Goal: Task Accomplishment & Management: Complete application form

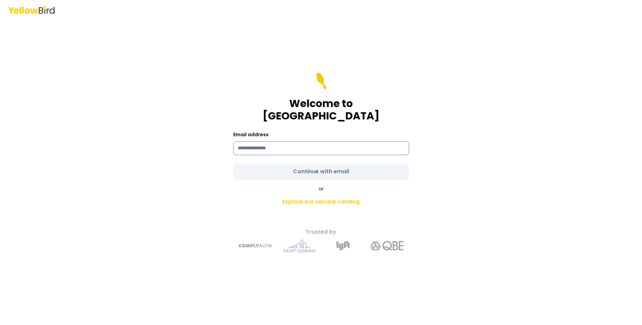
click at [263, 142] on input at bounding box center [321, 149] width 176 height 14
type input "**********"
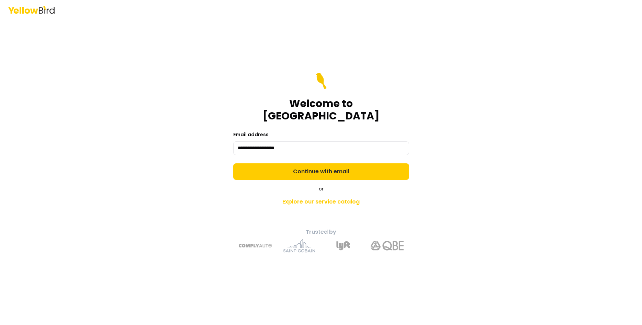
click at [320, 164] on form "**********" at bounding box center [321, 126] width 176 height 107
click at [320, 164] on button "Continue with email" at bounding box center [321, 172] width 176 height 16
click at [320, 164] on form "**********" at bounding box center [321, 126] width 176 height 107
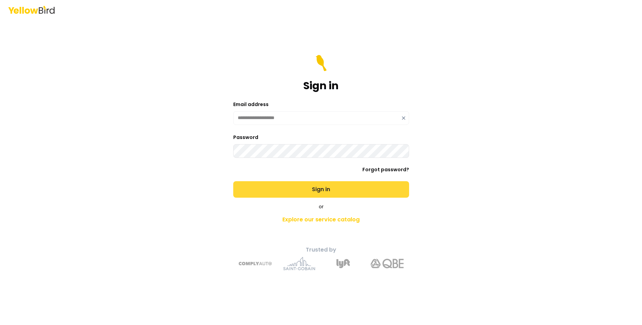
click at [313, 186] on button "Sign in" at bounding box center [321, 189] width 176 height 16
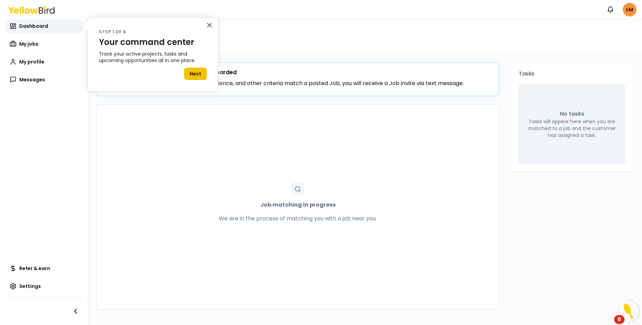
click at [199, 73] on button "Next" at bounding box center [195, 74] width 23 height 12
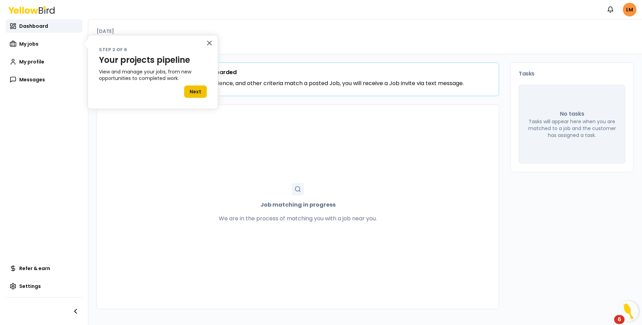
click at [195, 92] on button "Next" at bounding box center [195, 92] width 23 height 12
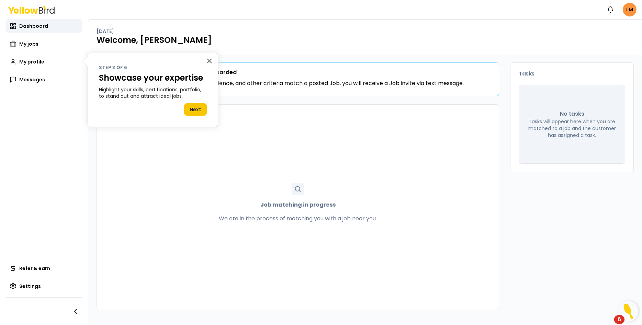
click at [193, 103] on div "Next" at bounding box center [195, 108] width 23 height 16
click at [192, 109] on button "Next" at bounding box center [195, 109] width 23 height 12
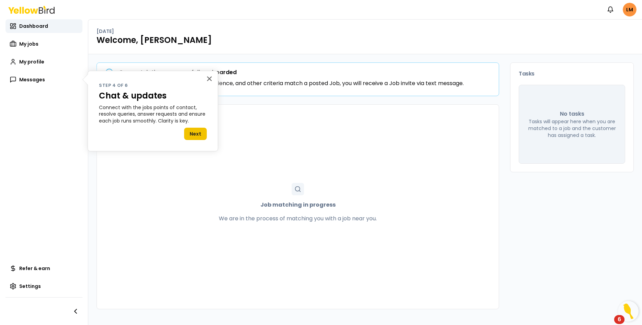
click at [190, 130] on button "Next" at bounding box center [195, 134] width 23 height 12
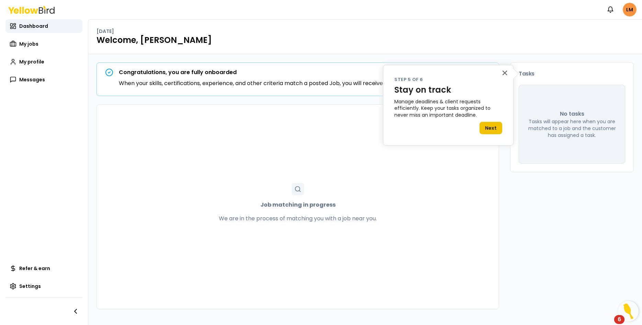
click at [492, 127] on button "Next" at bounding box center [491, 128] width 23 height 12
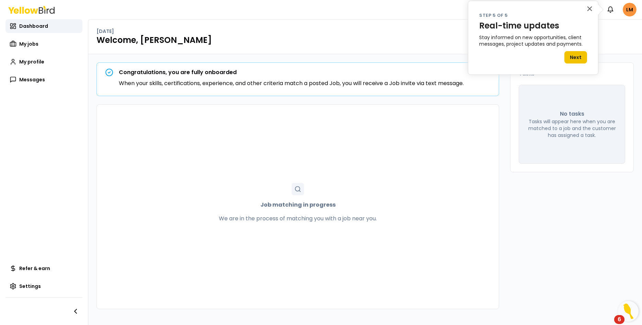
click at [579, 55] on button "Next" at bounding box center [575, 57] width 23 height 12
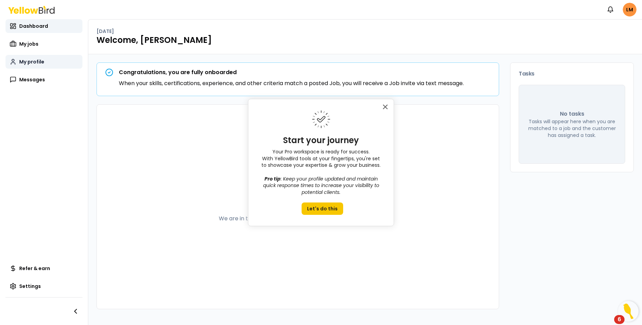
click at [28, 62] on span "My profile" at bounding box center [31, 61] width 25 height 7
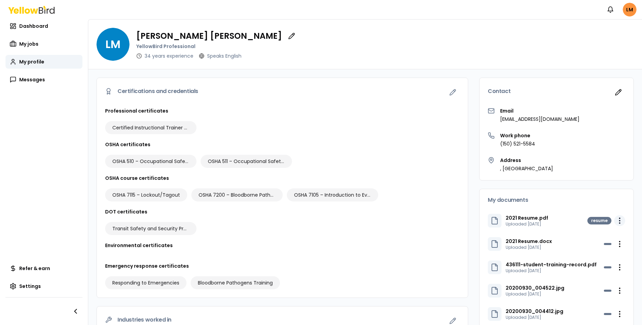
click at [621, 221] on html "Notifications LM Dashboard My jobs My profile Messages Refer & earn Settings LM…" at bounding box center [321, 162] width 642 height 325
click at [608, 245] on div "Delete" at bounding box center [603, 245] width 41 height 11
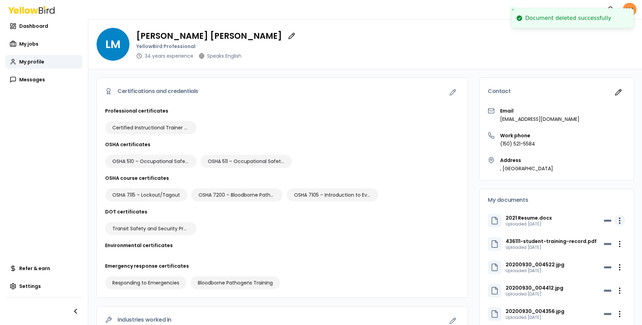
click at [621, 221] on html "Document deleted successfully Notifications LM Dashboard My jobs My profile Mes…" at bounding box center [321, 162] width 642 height 325
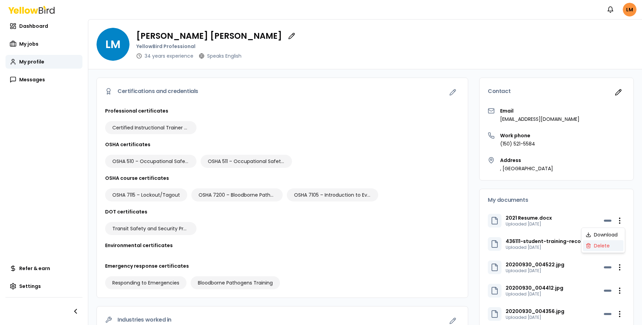
click at [600, 247] on div "Delete" at bounding box center [603, 245] width 41 height 11
click at [30, 60] on span "My profile" at bounding box center [31, 61] width 25 height 7
click at [502, 149] on div "Email leontmorgan@gmail.com Work phone (150) 521-5584 Address , Albuquerque NM …" at bounding box center [557, 144] width 154 height 73
click at [503, 144] on p "(150) 521-5584" at bounding box center [517, 144] width 35 height 7
click at [623, 89] on button "button" at bounding box center [619, 93] width 14 height 14
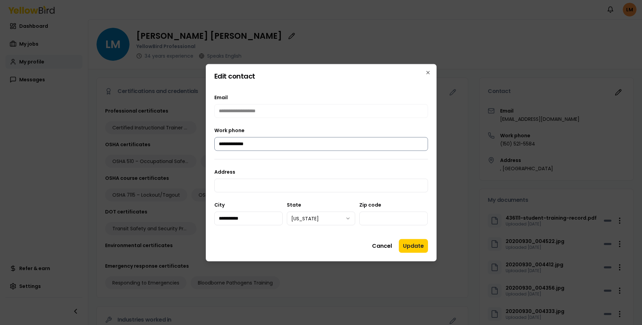
drag, startPoint x: 282, startPoint y: 148, endPoint x: 214, endPoint y: 145, distance: 68.1
click at [214, 145] on input "**********" at bounding box center [321, 144] width 214 height 14
type input "**********"
click at [262, 184] on input "Address" at bounding box center [321, 186] width 214 height 14
type input "**********"
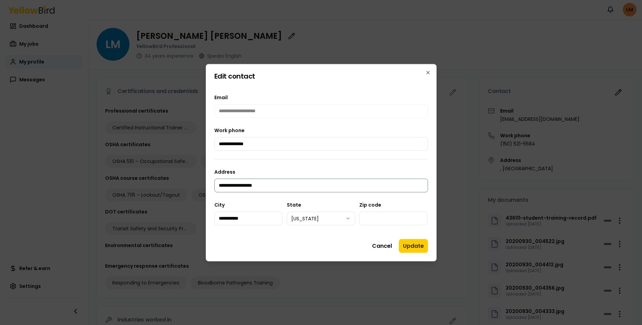
type input "*****"
type input "**********"
click at [407, 245] on button "Update" at bounding box center [413, 246] width 29 height 14
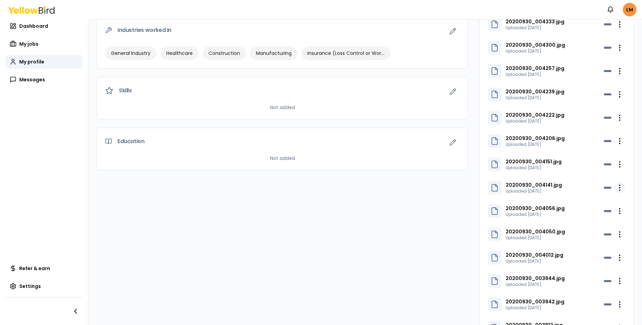
scroll to position [290, 0]
click at [618, 184] on html "Notifications LM Dashboard My jobs My profile Messages Refer & earn Settings LM…" at bounding box center [321, 162] width 642 height 325
click at [541, 197] on html "Notifications LM Dashboard My jobs My profile Messages Refer & earn Settings LM…" at bounding box center [321, 162] width 642 height 325
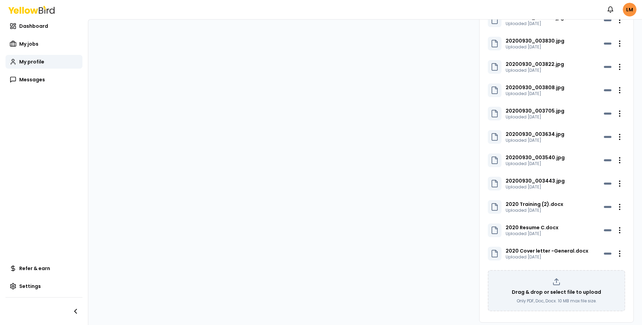
scroll to position [627, 0]
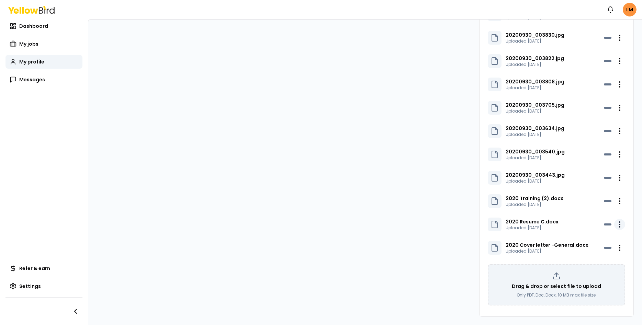
click at [617, 221] on html "Notifications LM Dashboard My jobs My profile Messages Refer & earn Settings LM…" at bounding box center [321, 162] width 642 height 325
click at [601, 247] on div "Delete" at bounding box center [603, 249] width 41 height 11
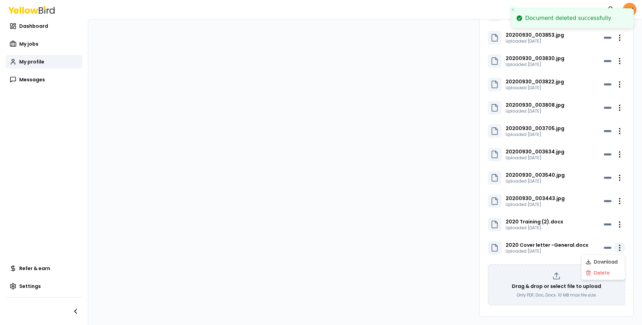
scroll to position [604, 0]
click at [619, 245] on html "Document deleted successfully Notifications LM Dashboard My jobs My profile Mes…" at bounding box center [321, 162] width 642 height 325
click at [611, 275] on div "Delete" at bounding box center [603, 273] width 41 height 11
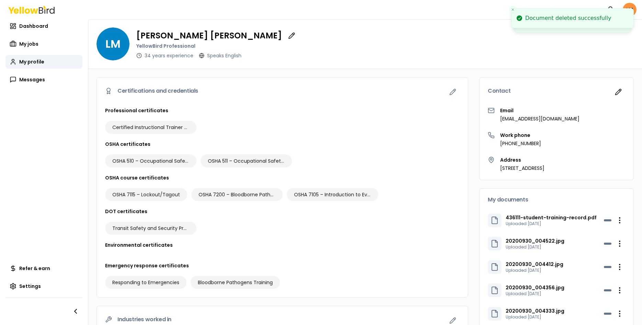
scroll to position [0, 0]
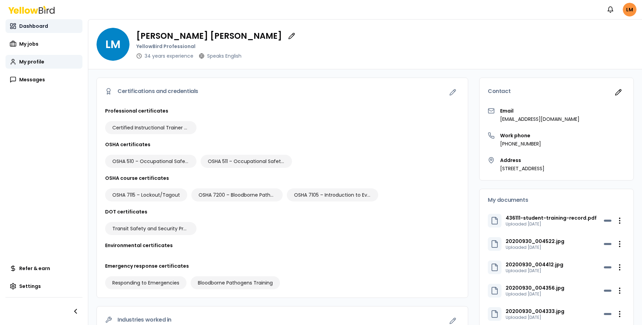
click at [29, 24] on span "Dashboard" at bounding box center [33, 26] width 29 height 7
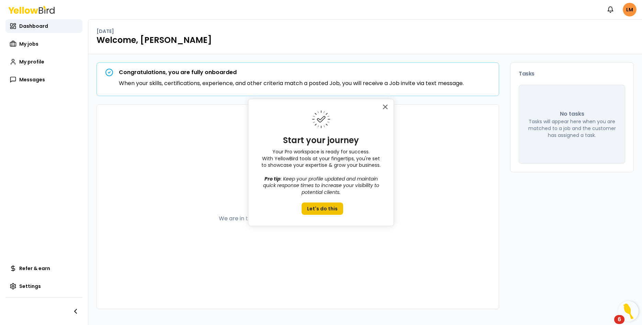
click at [317, 212] on button "Let's do this" at bounding box center [323, 209] width 42 height 12
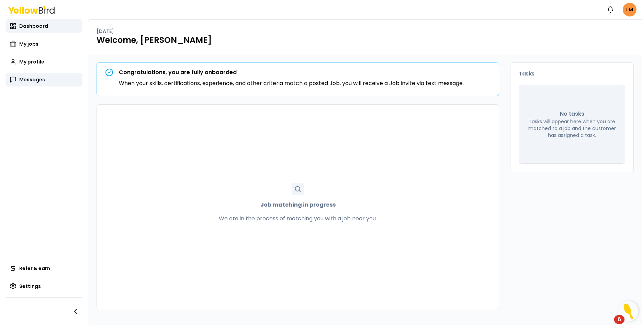
click at [20, 81] on span "Messages" at bounding box center [32, 79] width 26 height 7
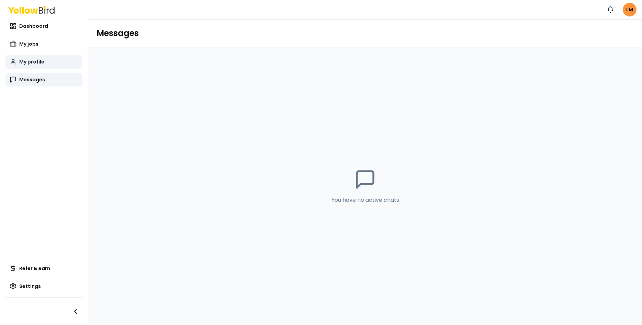
click at [31, 60] on span "My profile" at bounding box center [31, 61] width 25 height 7
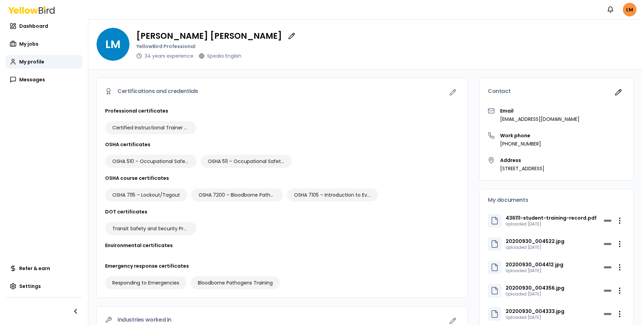
scroll to position [290, 0]
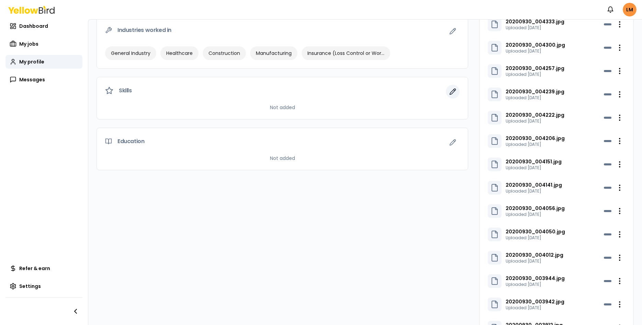
click at [451, 98] on button "button" at bounding box center [453, 92] width 14 height 14
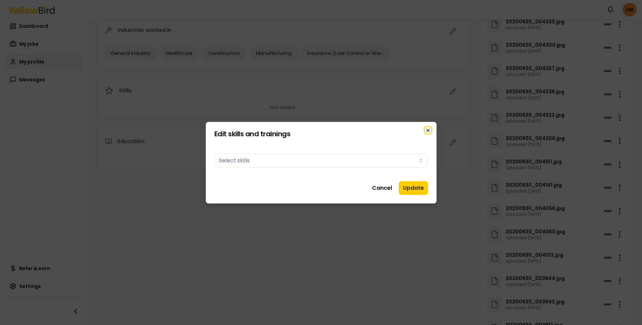
click at [428, 130] on icon "button" at bounding box center [427, 130] width 5 height 5
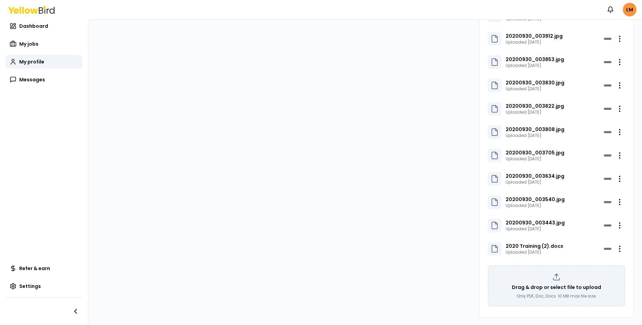
scroll to position [580, 0]
click at [536, 289] on p "Drag & drop or select file to upload" at bounding box center [556, 286] width 89 height 7
click at [554, 278] on icon at bounding box center [556, 276] width 8 height 8
click at [553, 277] on icon at bounding box center [556, 276] width 8 height 8
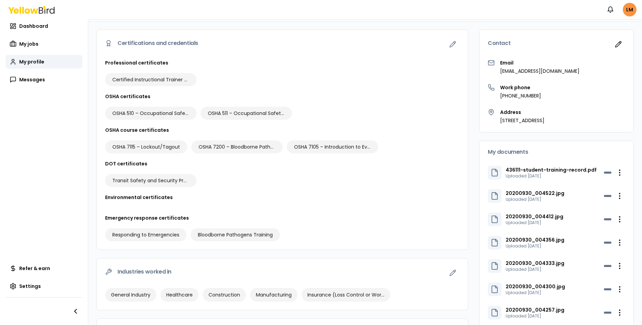
scroll to position [0, 0]
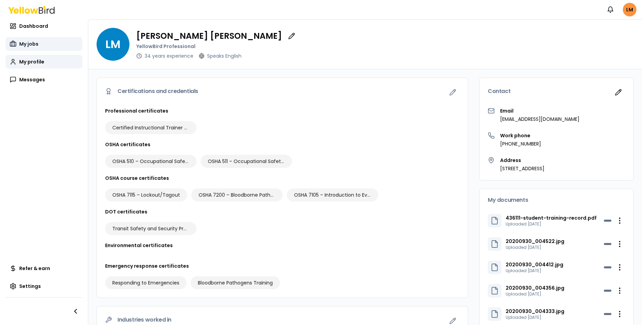
click at [34, 41] on span "My jobs" at bounding box center [28, 44] width 19 height 7
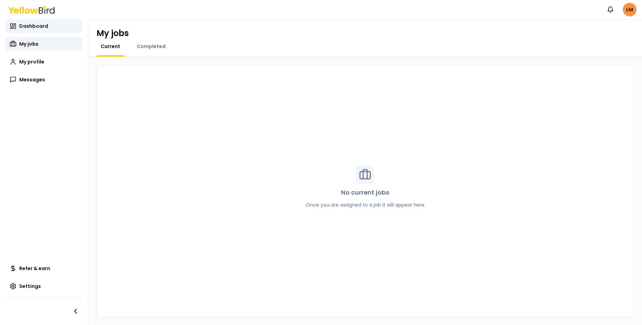
click at [31, 25] on span "Dashboard" at bounding box center [33, 26] width 29 height 7
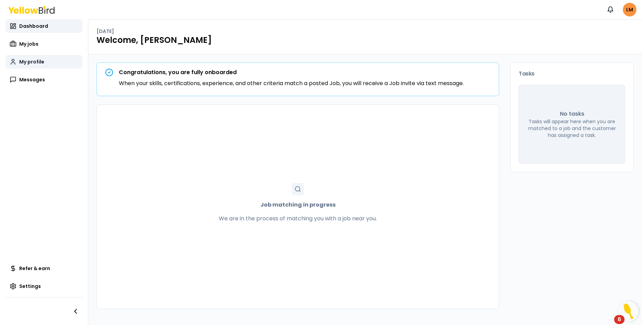
click at [26, 60] on span "My profile" at bounding box center [31, 61] width 25 height 7
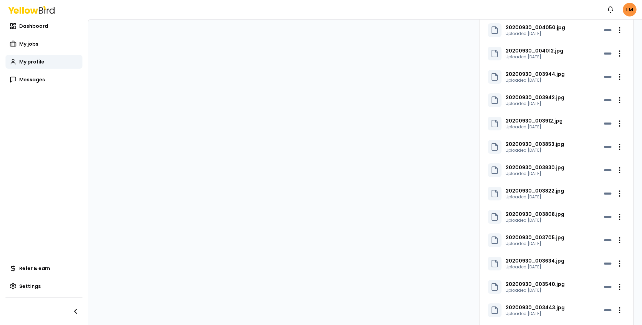
scroll to position [580, 0]
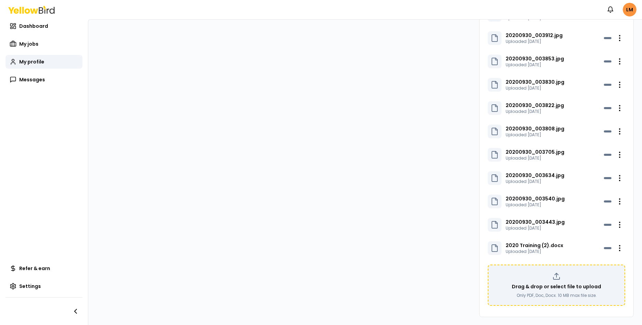
click at [556, 276] on icon at bounding box center [556, 276] width 8 height 8
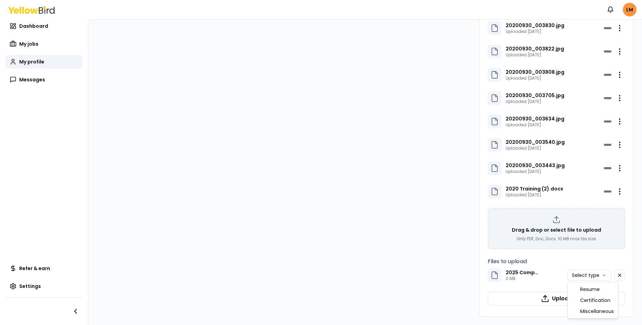
scroll to position [637, 0]
click at [607, 274] on html "Notifications LM Dashboard My jobs My profile Messages Refer & earn Settings LM…" at bounding box center [321, 162] width 642 height 325
click at [544, 298] on icon "button" at bounding box center [545, 299] width 8 height 8
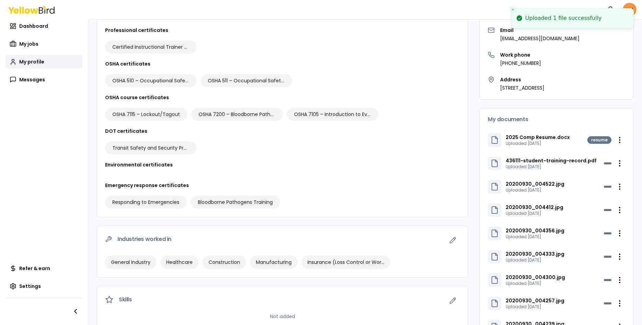
scroll to position [0, 0]
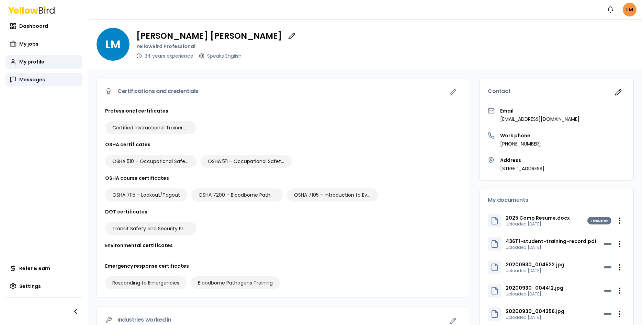
click at [30, 78] on span "Messages" at bounding box center [32, 79] width 26 height 7
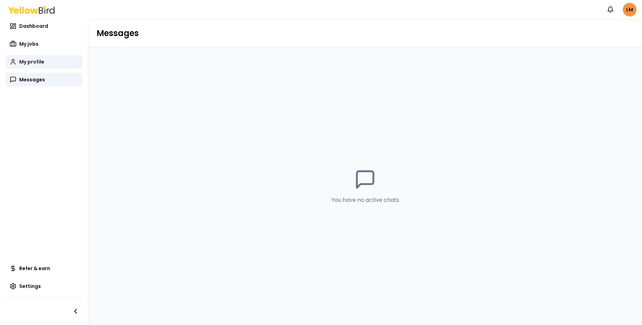
click at [28, 60] on span "My profile" at bounding box center [31, 61] width 25 height 7
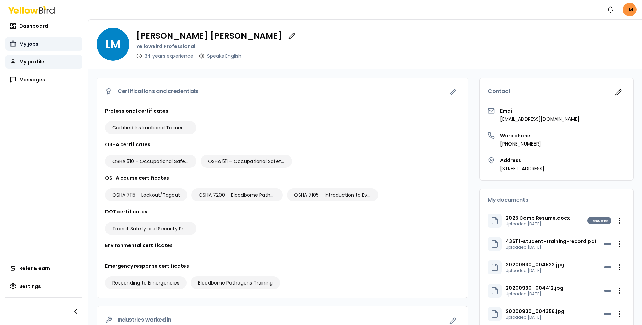
click at [25, 41] on span "My jobs" at bounding box center [28, 44] width 19 height 7
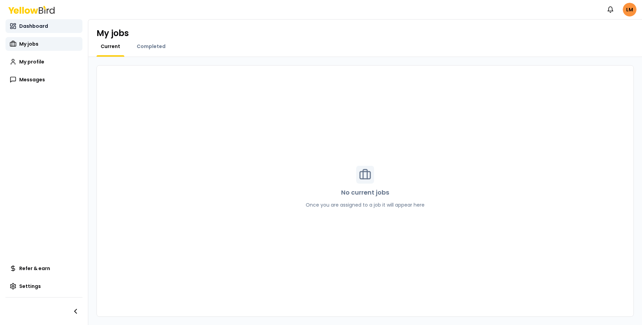
click at [29, 25] on span "Dashboard" at bounding box center [33, 26] width 29 height 7
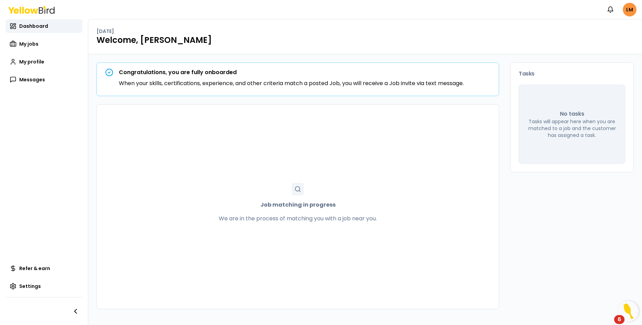
click at [29, 8] on icon at bounding box center [31, 10] width 46 height 8
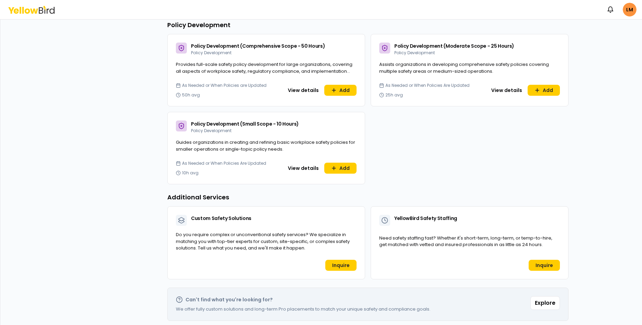
scroll to position [40, 0]
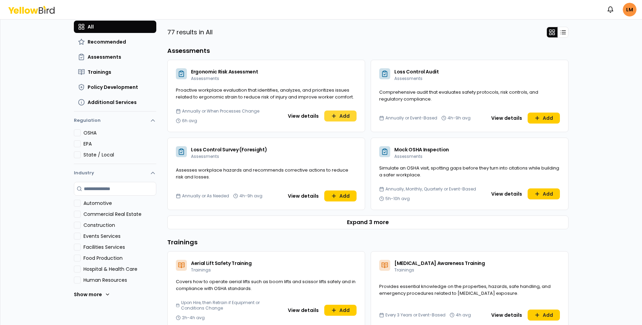
click at [344, 114] on button "Add" at bounding box center [340, 116] width 32 height 11
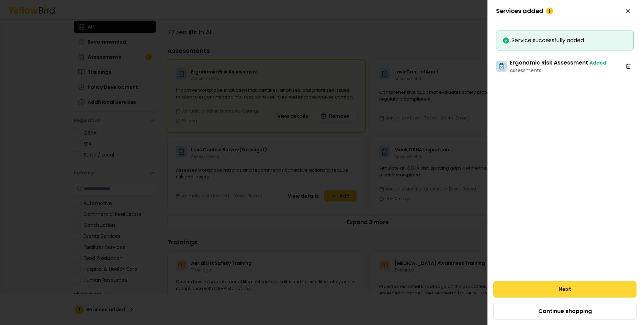
click at [558, 285] on button "Next" at bounding box center [564, 289] width 143 height 16
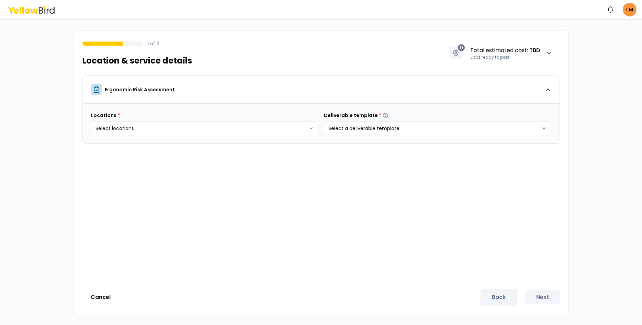
click at [314, 129] on body "Notifications LM 1 of 2 Location & service details 0 Total estimated cost : TBD…" at bounding box center [321, 162] width 642 height 325
click at [446, 139] on html "Notifications LM 1 of 2 Location & service details 0 Total estimated cost : TBD…" at bounding box center [321, 162] width 642 height 325
click at [541, 130] on html "Notifications LM 1 of 2 Location & service details 0 Total estimated cost : TBD…" at bounding box center [321, 162] width 642 height 325
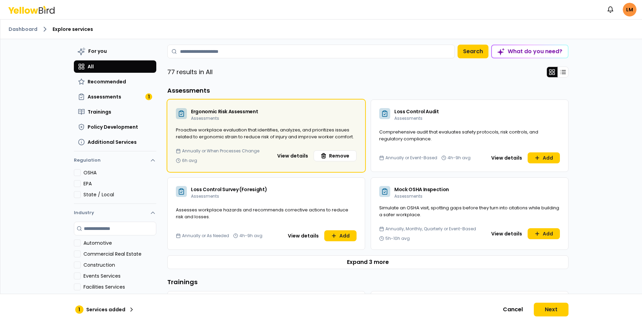
click at [103, 90] on div "For you All Recommended Assessments 1 Trainings Policy Development Additional S…" at bounding box center [115, 97] width 82 height 104
click at [101, 97] on span "Assessments" at bounding box center [105, 96] width 34 height 7
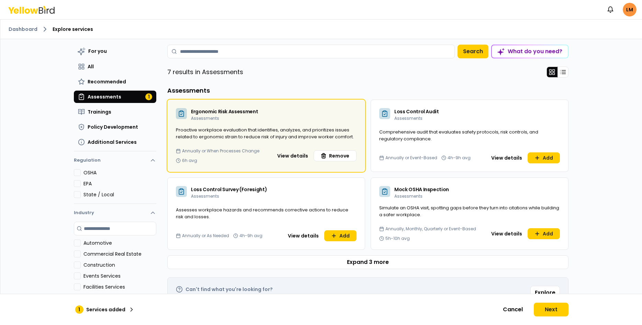
click at [285, 63] on div "For you All Recommended Assessments 1 Trainings Policy Development Additional S…" at bounding box center [367, 196] width 401 height 302
click at [98, 112] on span "Trainings" at bounding box center [100, 112] width 24 height 7
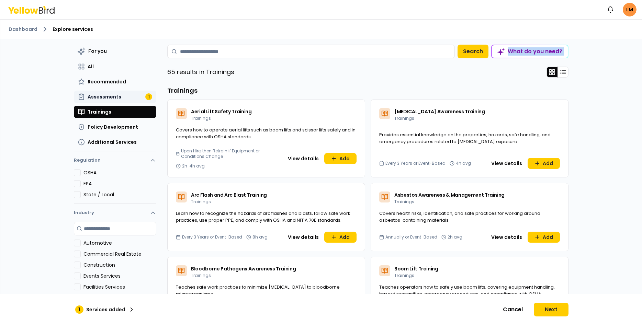
click at [96, 98] on span "Assessments" at bounding box center [105, 96] width 34 height 7
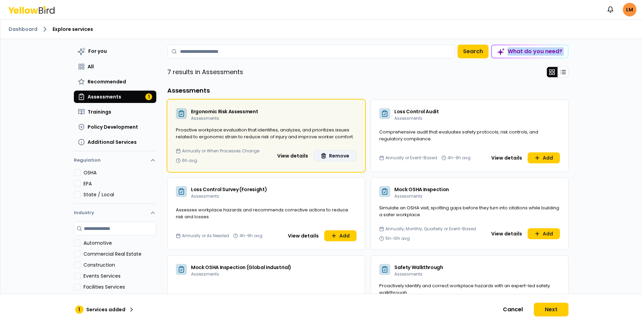
click at [341, 156] on button "Remove" at bounding box center [335, 155] width 43 height 11
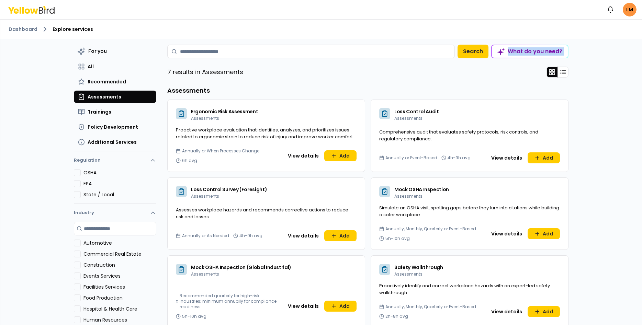
scroll to position [116, 0]
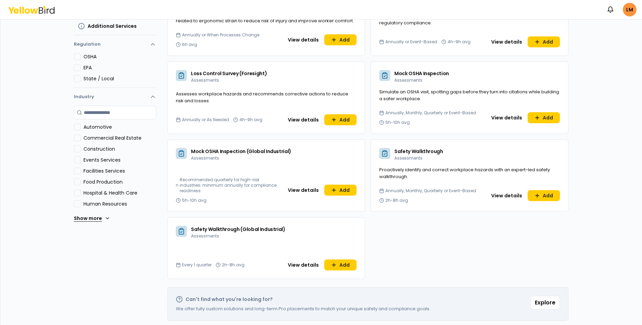
click at [79, 216] on button "Show more" at bounding box center [92, 219] width 36 height 14
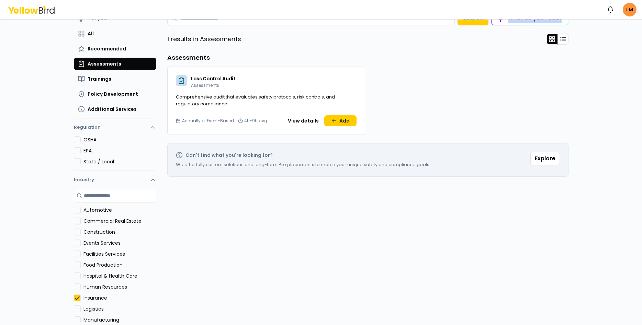
scroll to position [0, 0]
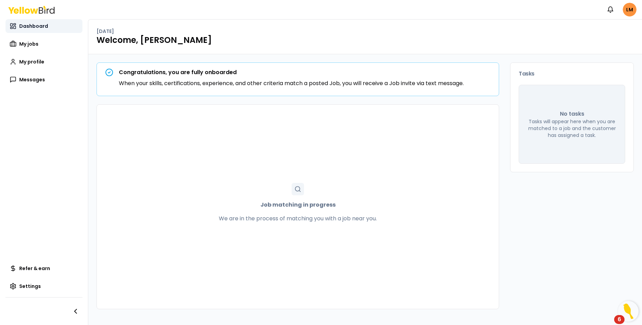
click at [29, 22] on link "Dashboard" at bounding box center [43, 26] width 77 height 14
click at [630, 10] on html "Notifications LM Dashboard My jobs My profile Messages Refer & earn Settings Th…" at bounding box center [321, 162] width 642 height 325
click at [514, 197] on html "Notifications LM Dashboard My jobs My profile Messages Refer & earn Settings Th…" at bounding box center [321, 162] width 642 height 325
click at [35, 77] on span "Messages" at bounding box center [32, 79] width 26 height 7
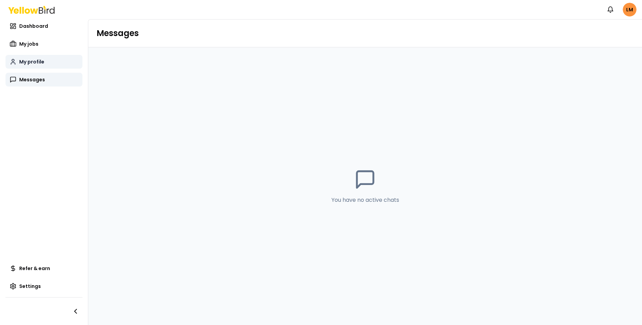
click at [31, 64] on span "My profile" at bounding box center [31, 61] width 25 height 7
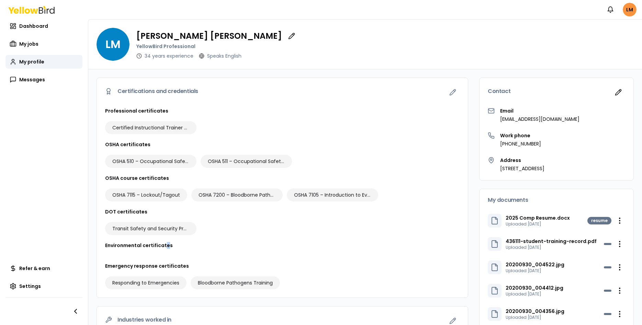
click at [166, 244] on h3 "Environmental certificates" at bounding box center [282, 245] width 355 height 7
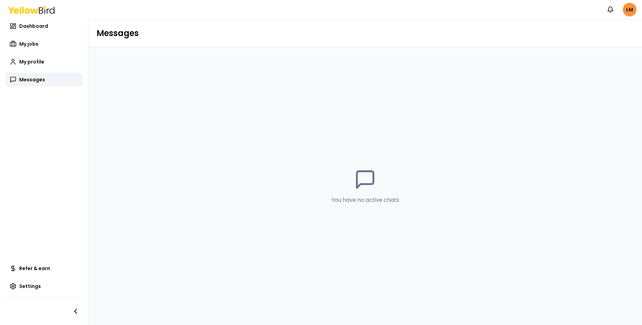
click at [45, 12] on icon at bounding box center [44, 11] width 1 height 4
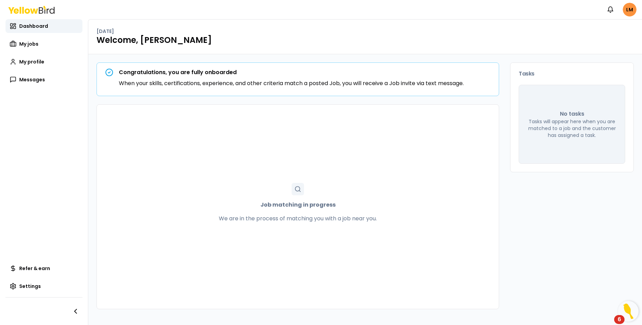
click at [24, 9] on rect at bounding box center [23, 10] width 2 height 7
